Goal: Register for event/course

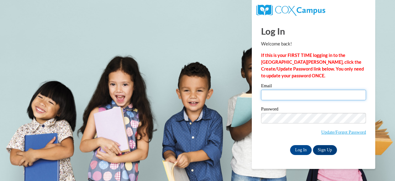
click at [285, 94] on input "Email" at bounding box center [313, 94] width 105 height 10
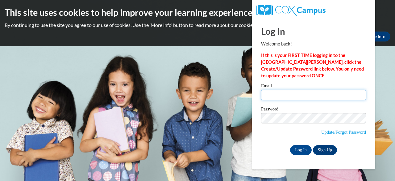
type input "ayoung24@daltonstate.edu"
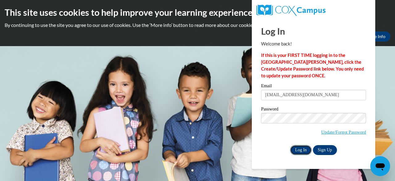
click at [304, 149] on input "Log In" at bounding box center [301, 150] width 22 height 10
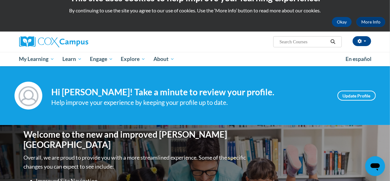
scroll to position [11, 0]
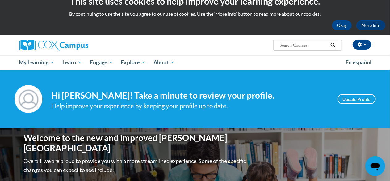
click at [312, 45] on input "Search..." at bounding box center [303, 44] width 49 height 7
type input "early literacy"
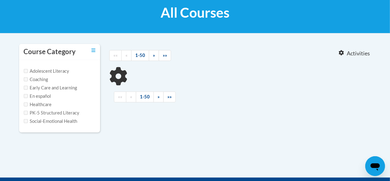
scroll to position [98, 0]
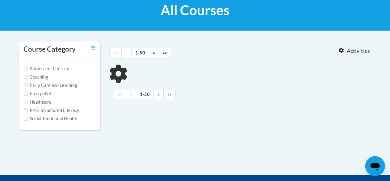
type input "early literacy"
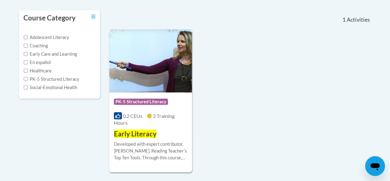
scroll to position [143, 0]
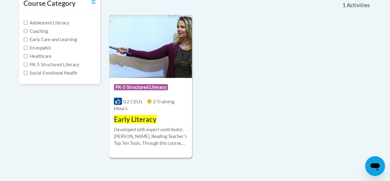
click at [172, 108] on div "0.2 CEUs 2 Training Hours" at bounding box center [150, 105] width 73 height 14
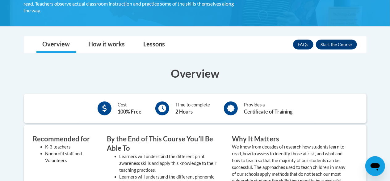
scroll to position [148, 0]
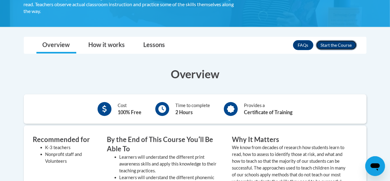
click at [328, 44] on button "Enroll" at bounding box center [336, 45] width 41 height 10
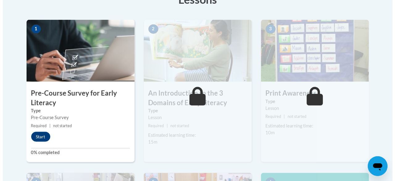
scroll to position [188, 0]
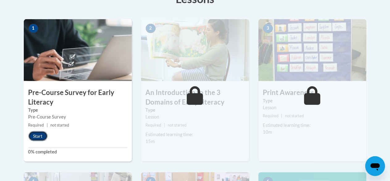
click at [42, 132] on button "Start" at bounding box center [37, 136] width 19 height 10
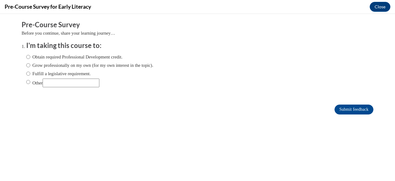
scroll to position [0, 0]
click at [26, 81] on input "Other" at bounding box center [28, 81] width 4 height 7
radio input "true"
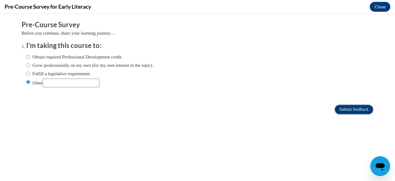
click at [343, 107] on input "Submit feedback" at bounding box center [354, 109] width 39 height 10
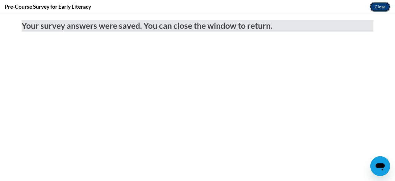
click at [373, 10] on button "Close" at bounding box center [380, 7] width 21 height 10
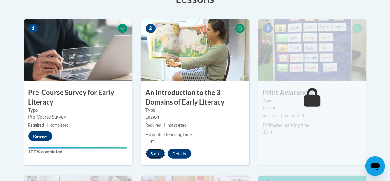
click at [154, 152] on button "Start" at bounding box center [155, 153] width 19 height 10
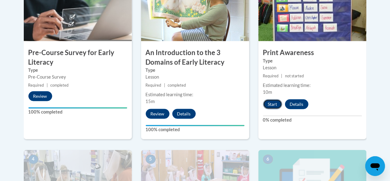
click at [277, 104] on button "Start" at bounding box center [272, 104] width 19 height 10
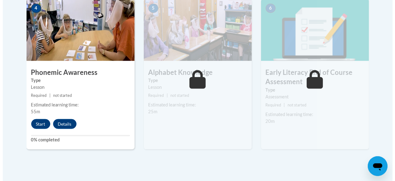
scroll to position [388, 0]
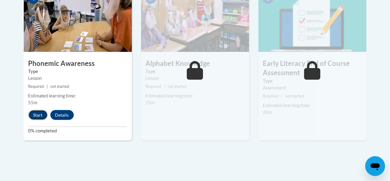
click at [36, 112] on button "Start" at bounding box center [37, 115] width 19 height 10
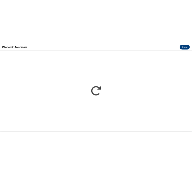
scroll to position [0, 0]
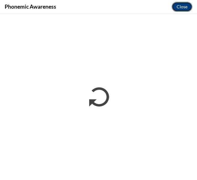
click at [180, 9] on button "Close" at bounding box center [182, 7] width 21 height 10
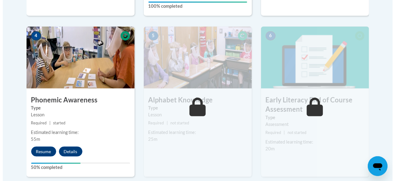
scroll to position [351, 0]
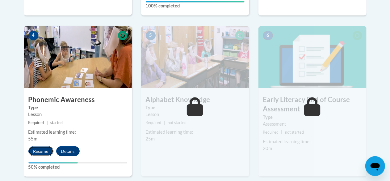
click at [38, 148] on button "Resume" at bounding box center [40, 151] width 25 height 10
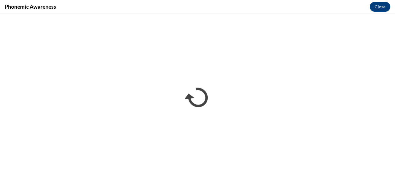
scroll to position [0, 0]
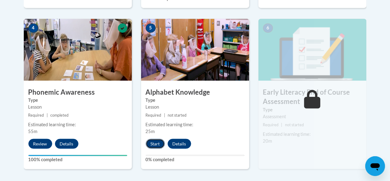
click at [156, 148] on button "Start" at bounding box center [155, 144] width 19 height 10
